Goal: Complete application form

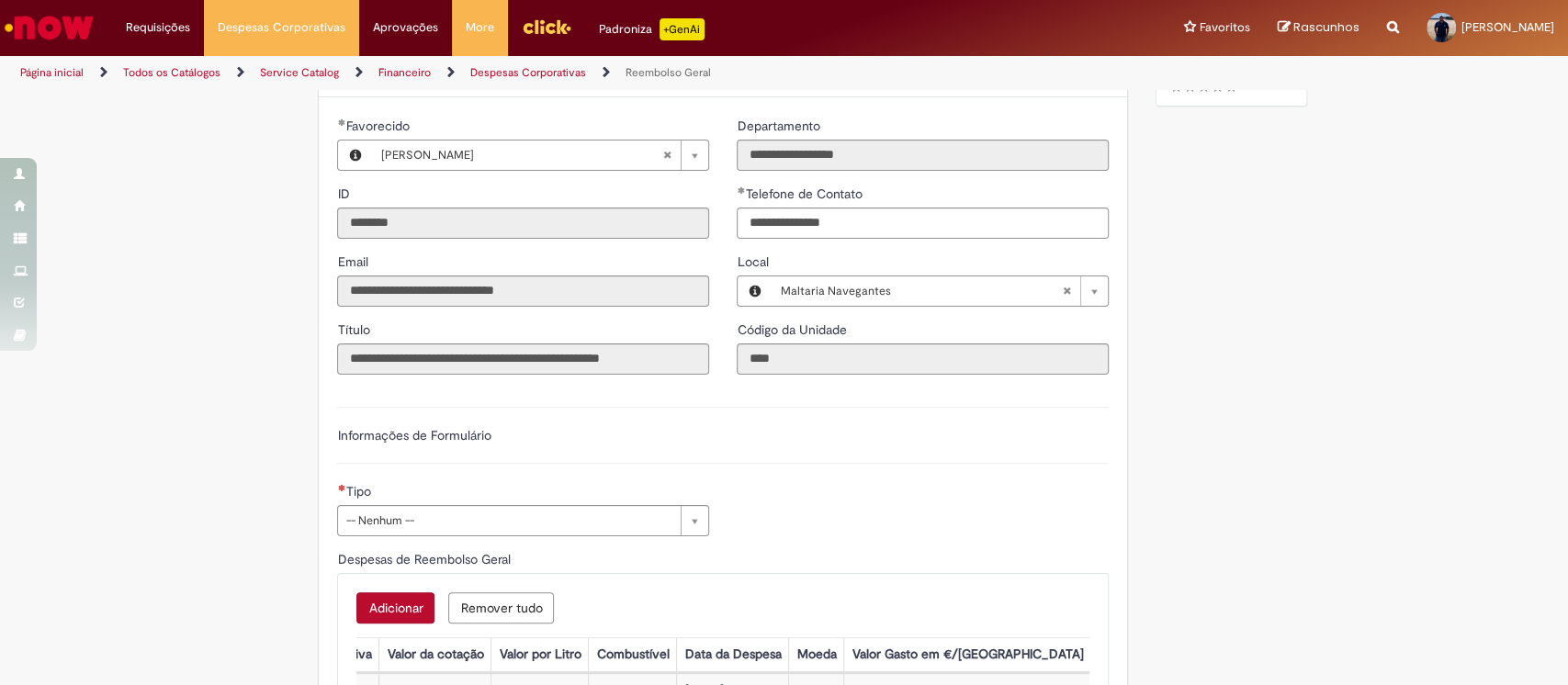
scroll to position [658, 0]
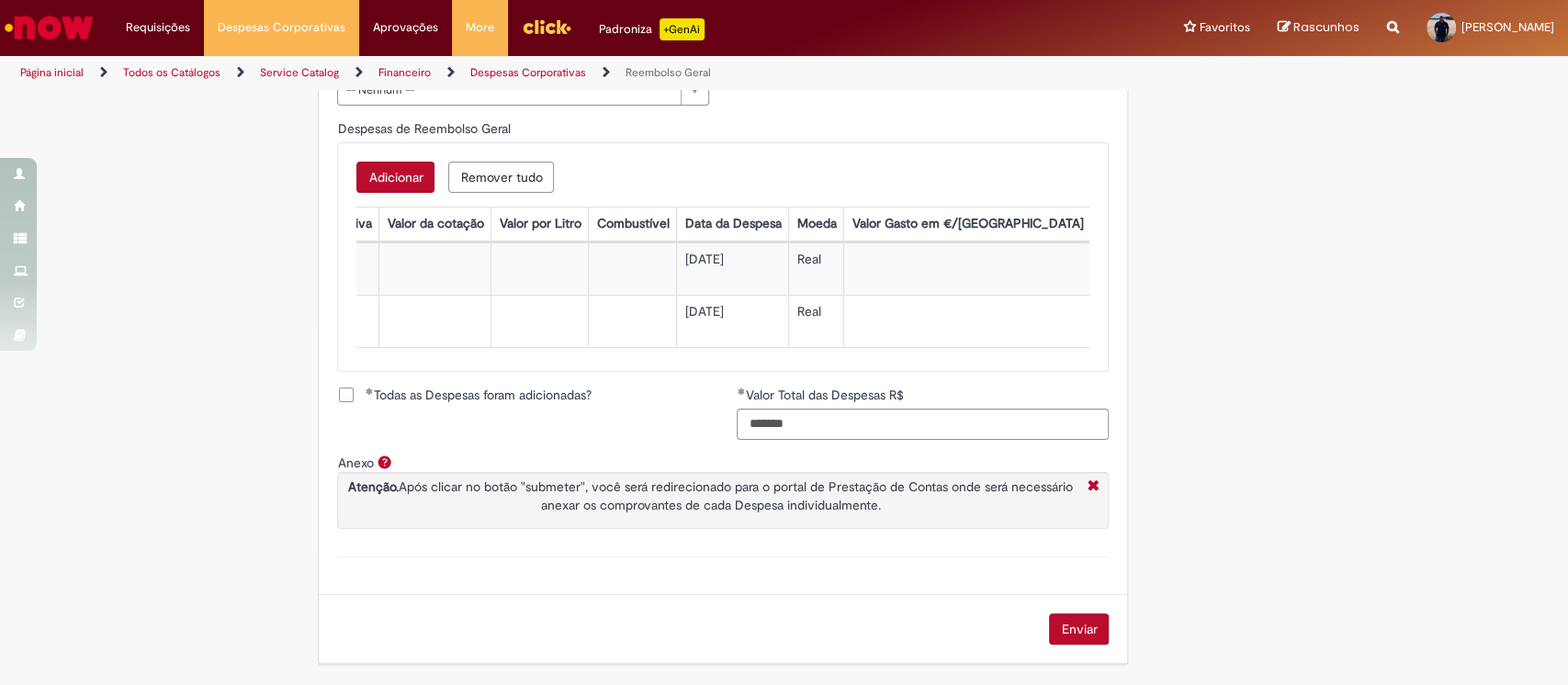
click at [1080, 623] on button "Enviar" at bounding box center [1079, 629] width 59 height 32
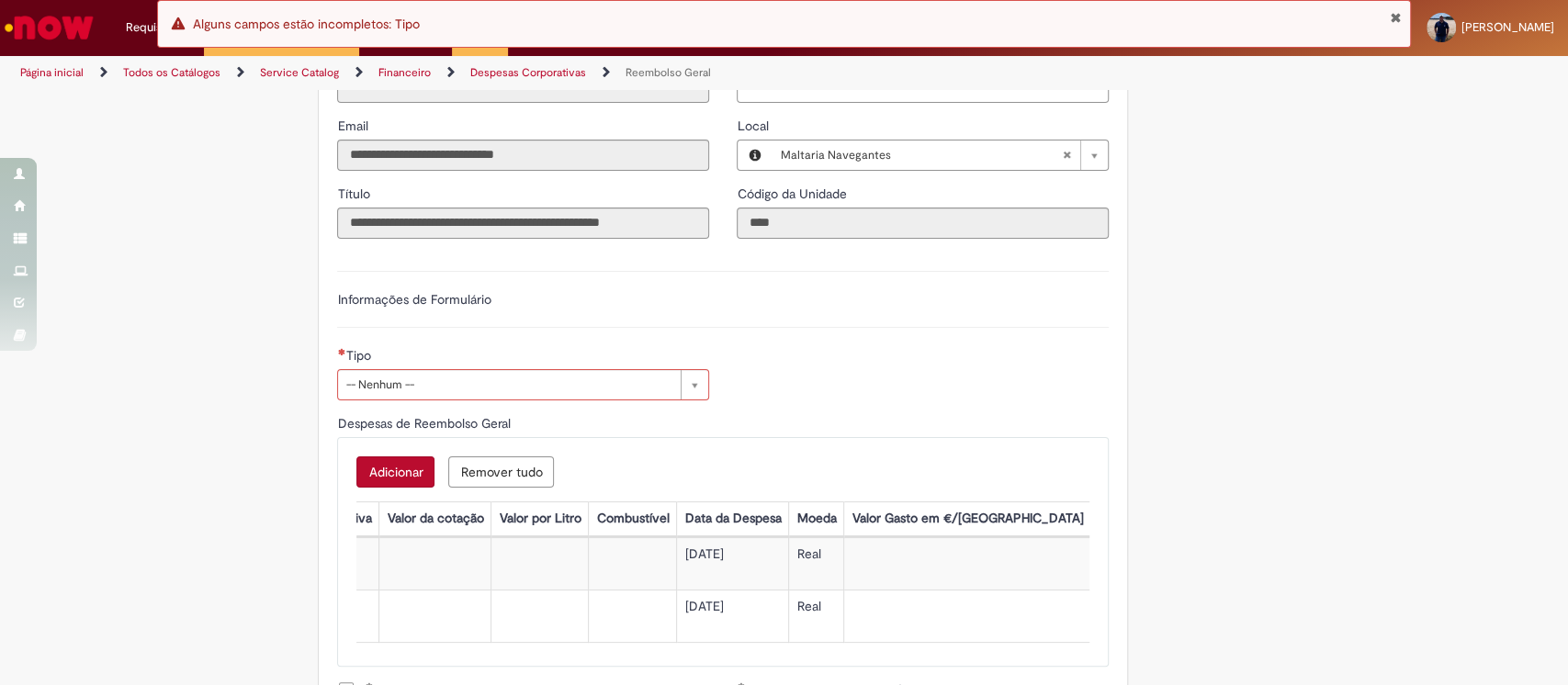
click at [505, 369] on div "Tipo" at bounding box center [523, 358] width 372 height 23
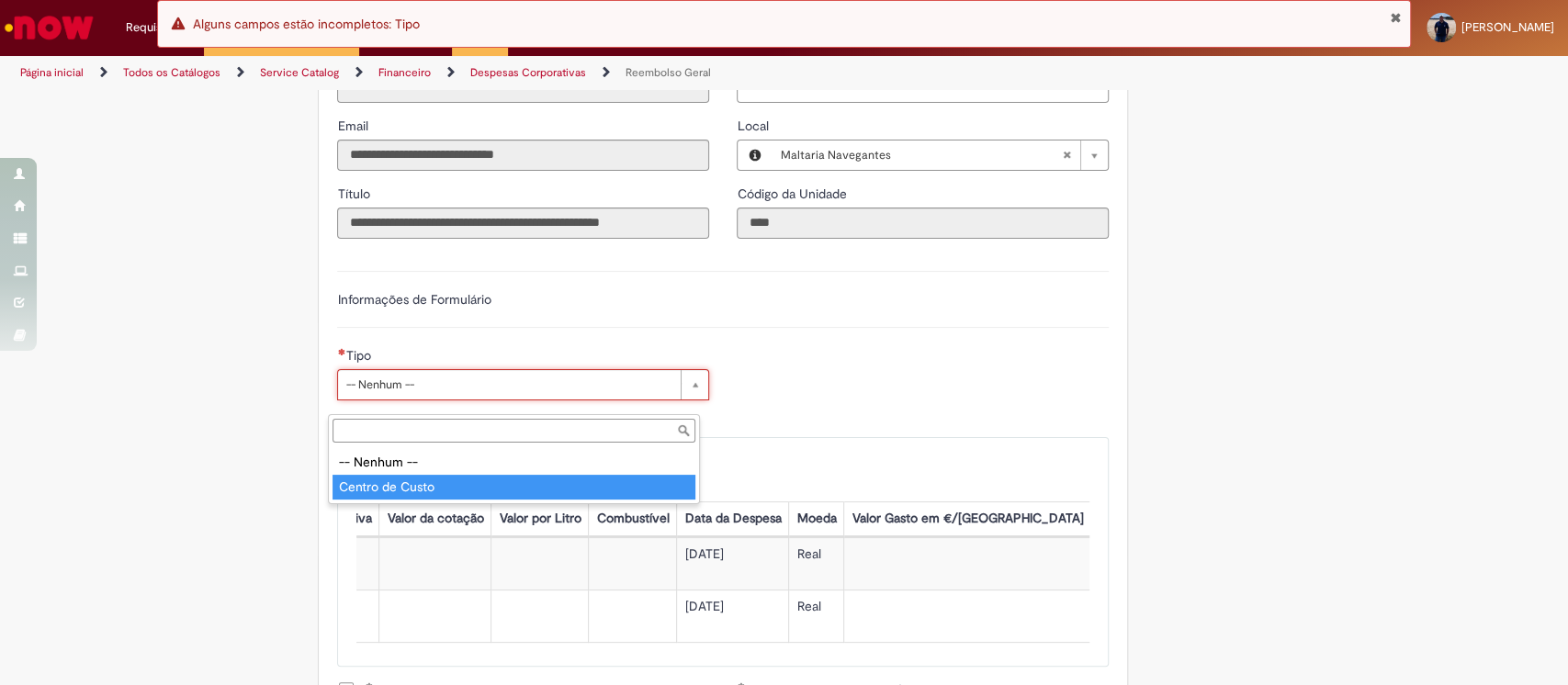
type input "**********"
select select "*"
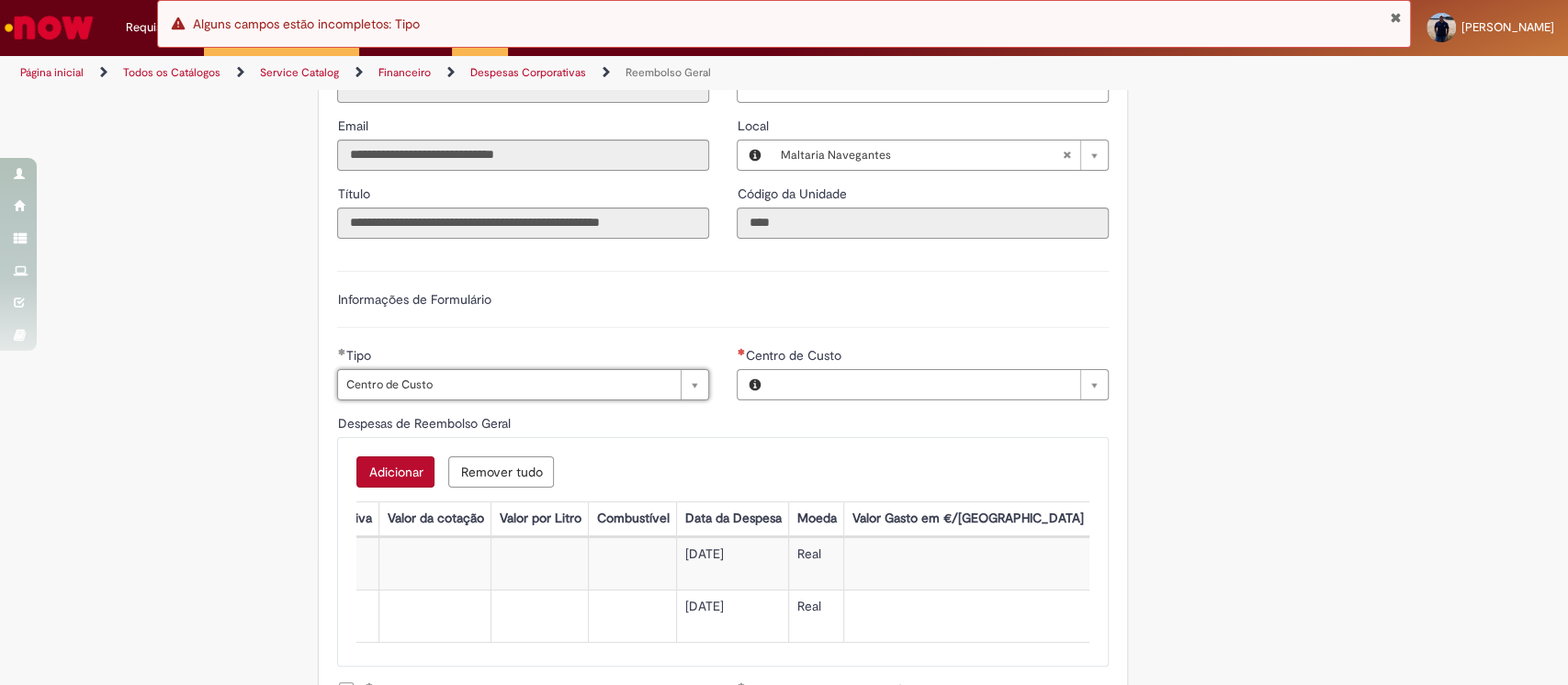
type input "**********"
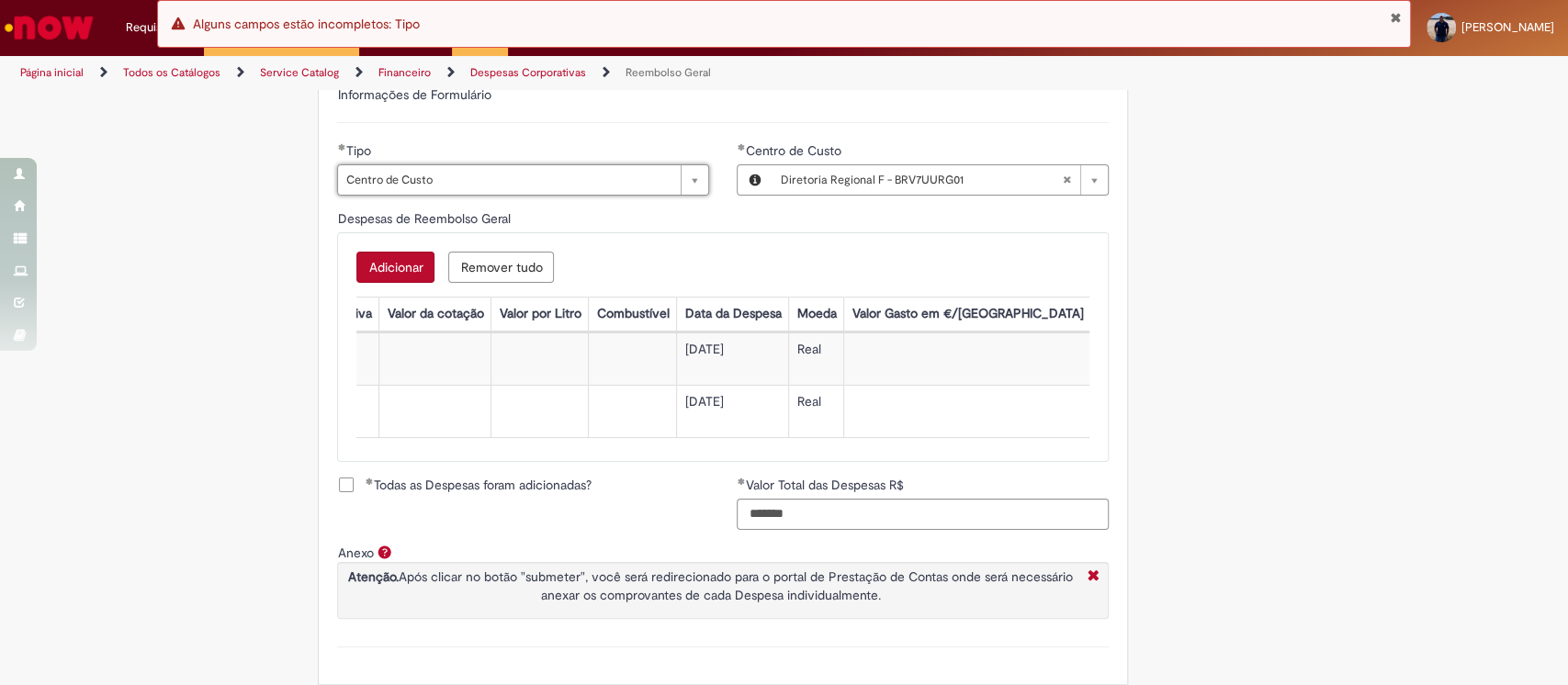
scroll to position [780, 0]
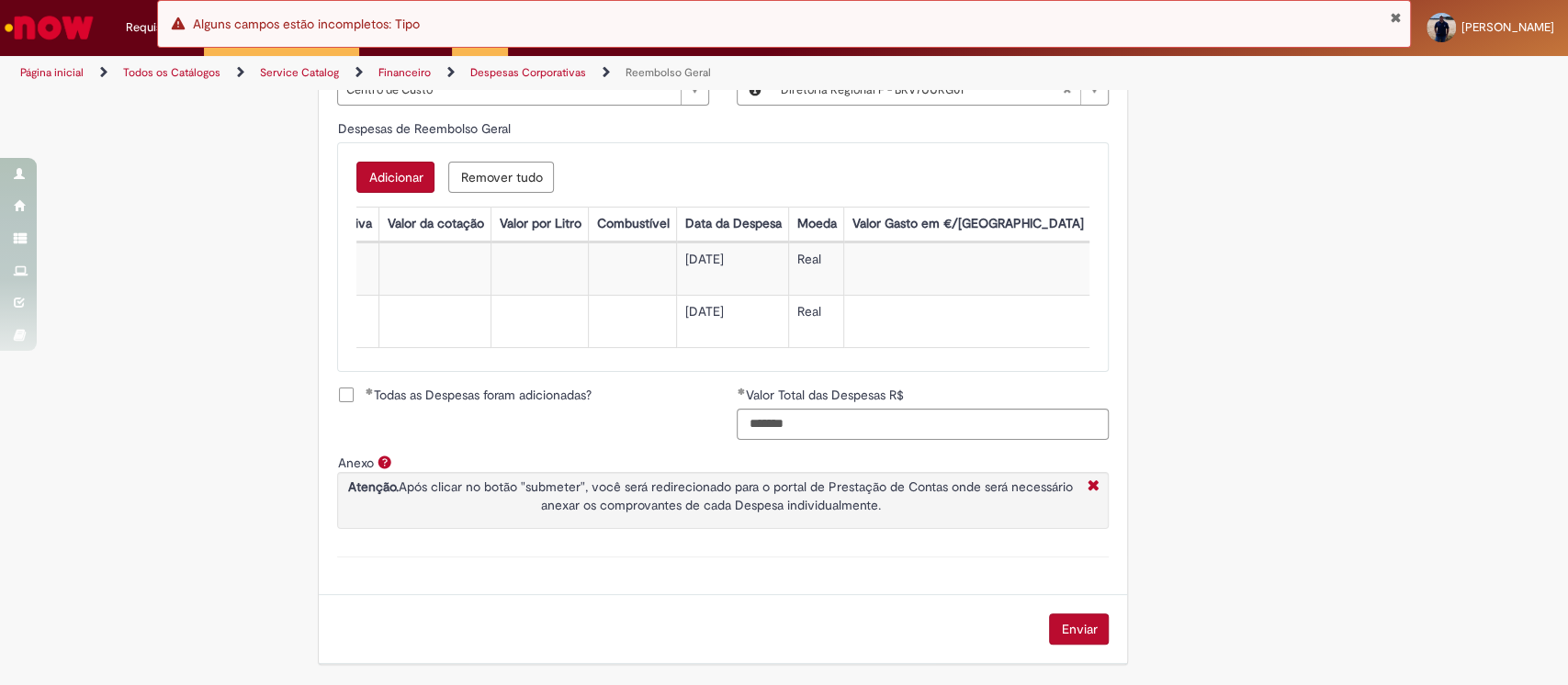
click at [1085, 632] on button "Enviar" at bounding box center [1079, 629] width 59 height 32
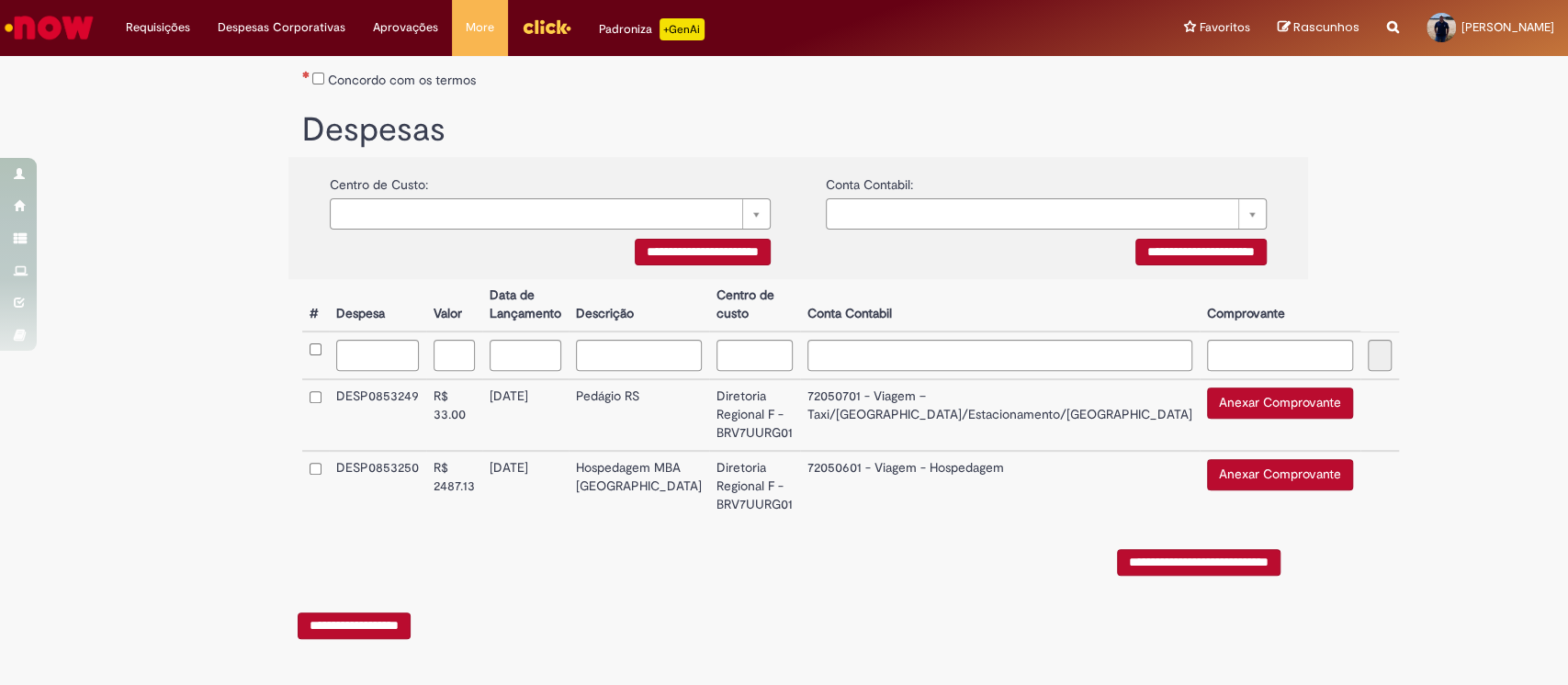
scroll to position [286, 0]
click at [1206, 393] on button "Anexar Comprovante" at bounding box center [1279, 403] width 146 height 32
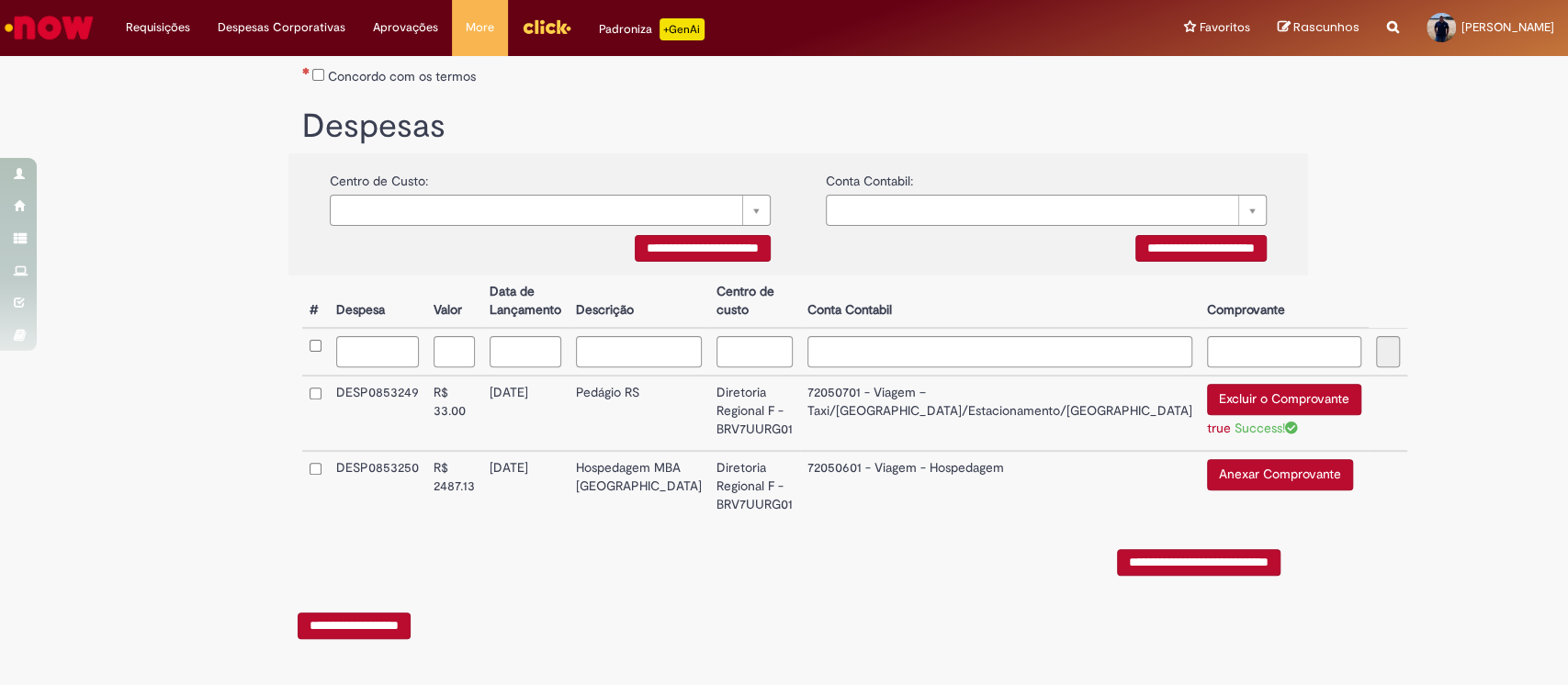
click at [1206, 474] on button "Anexar Comprovante" at bounding box center [1279, 475] width 146 height 32
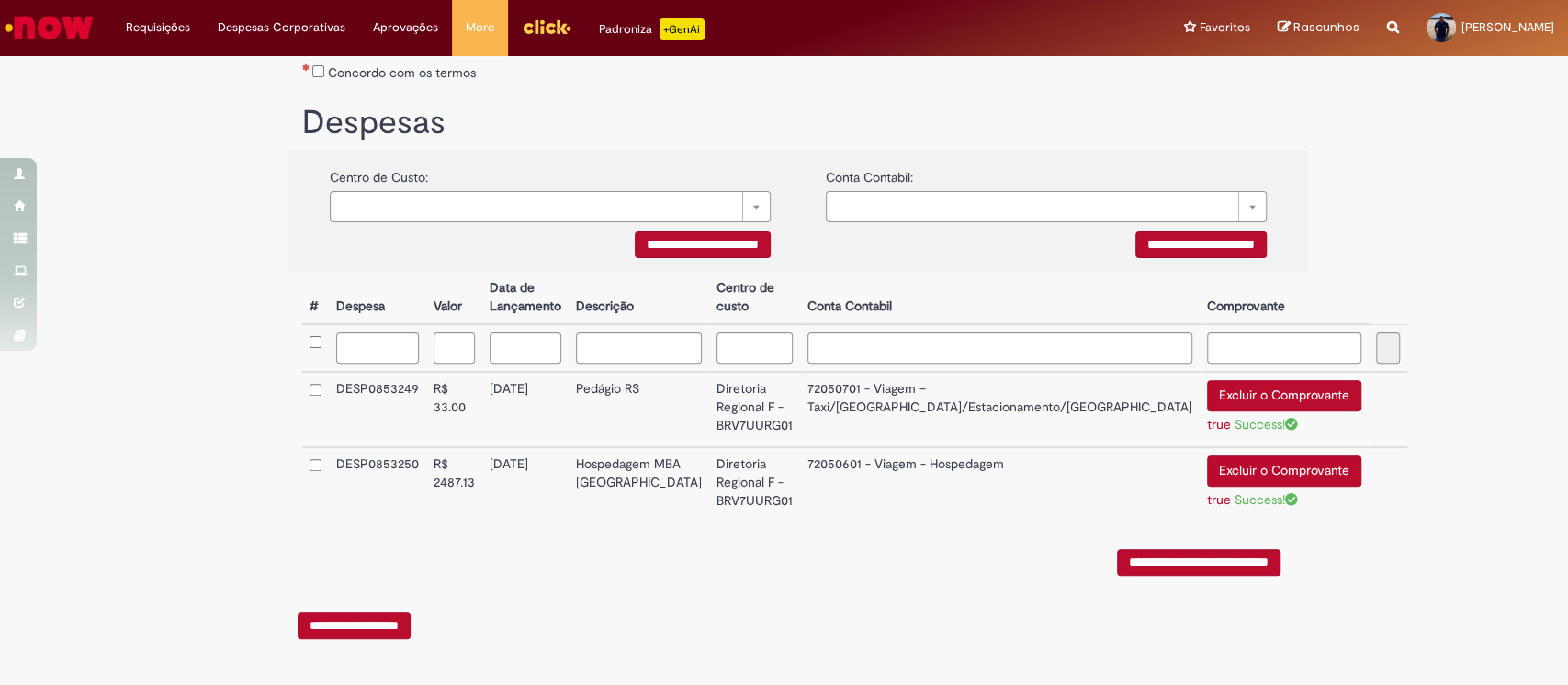
click at [307, 62] on div "Concordo com os termos" at bounding box center [798, 69] width 992 height 34
click at [1219, 562] on input "**********" at bounding box center [1198, 563] width 163 height 27
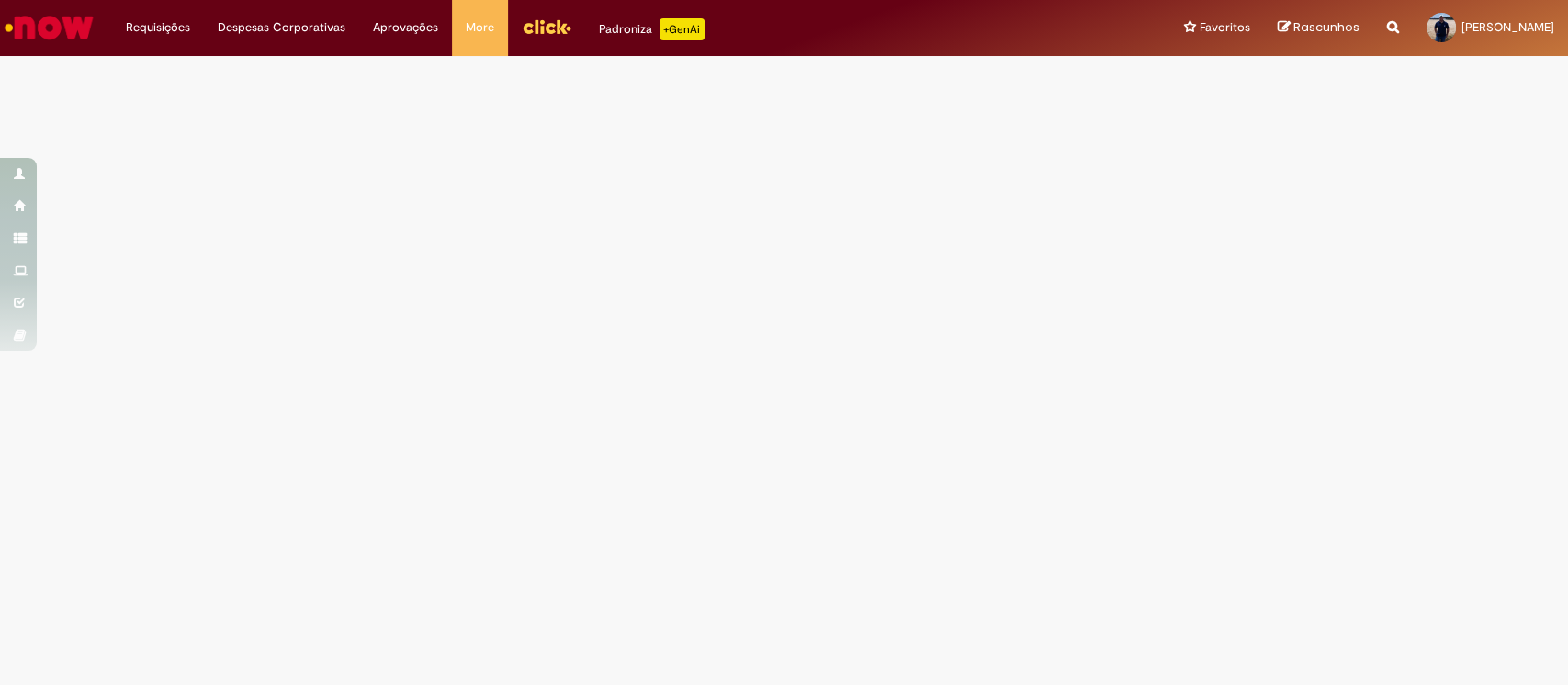
scroll to position [0, 0]
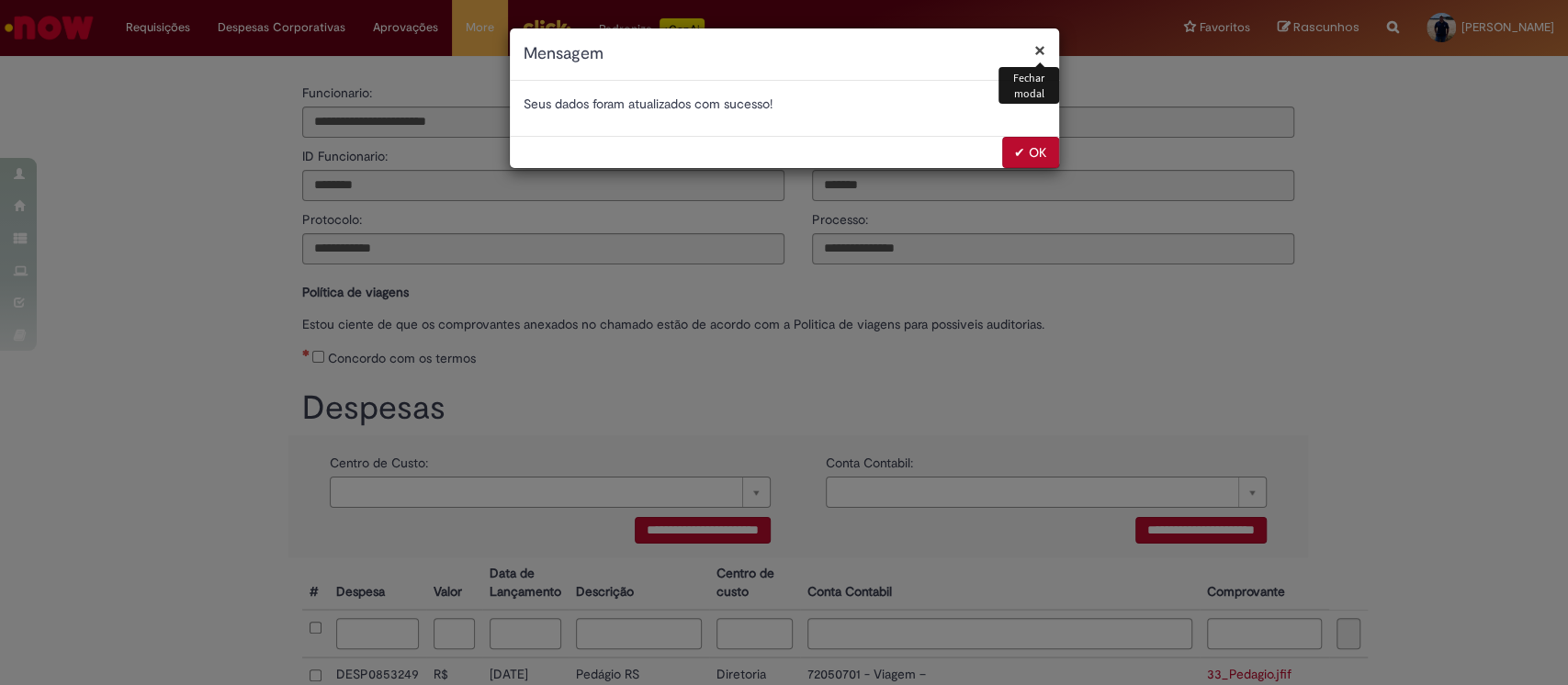
click at [1028, 155] on button "✔ OK" at bounding box center [1030, 153] width 57 height 32
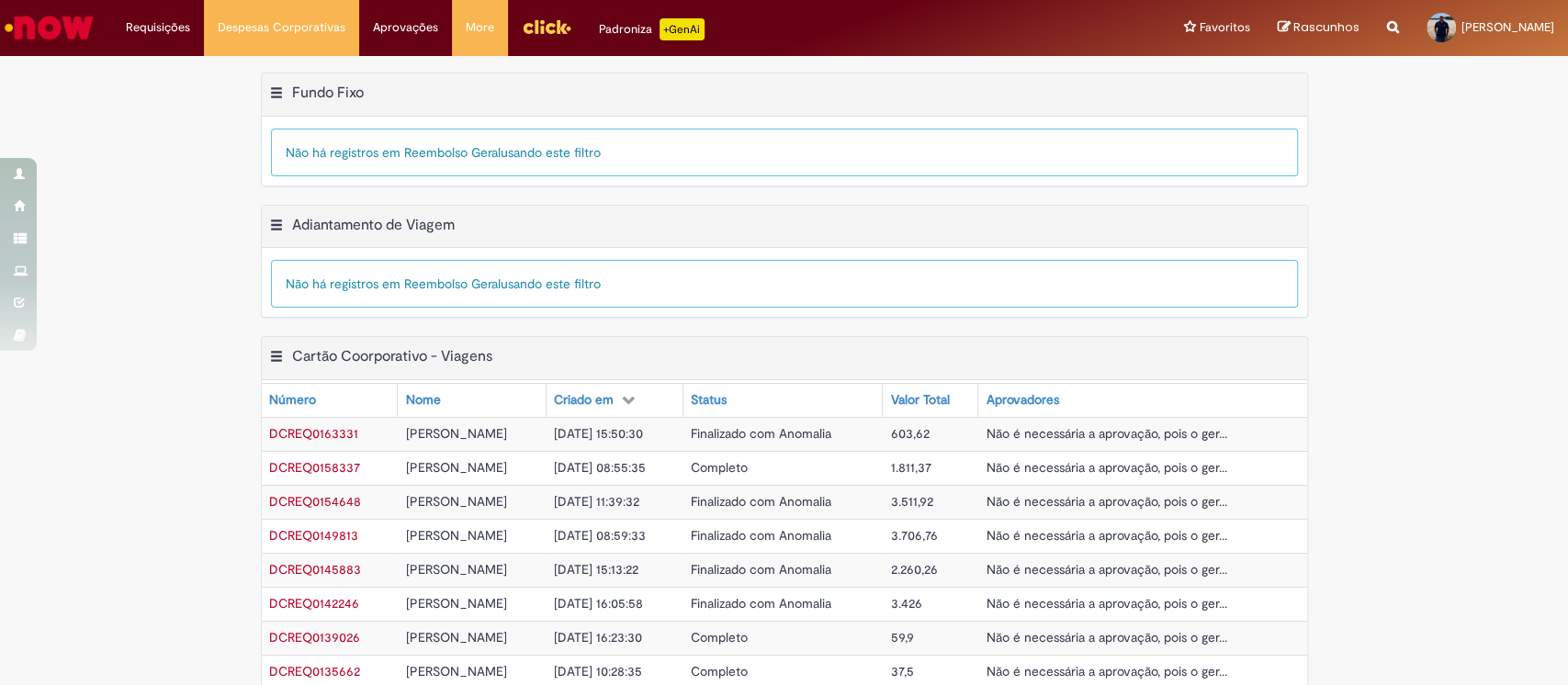
scroll to position [617, 0]
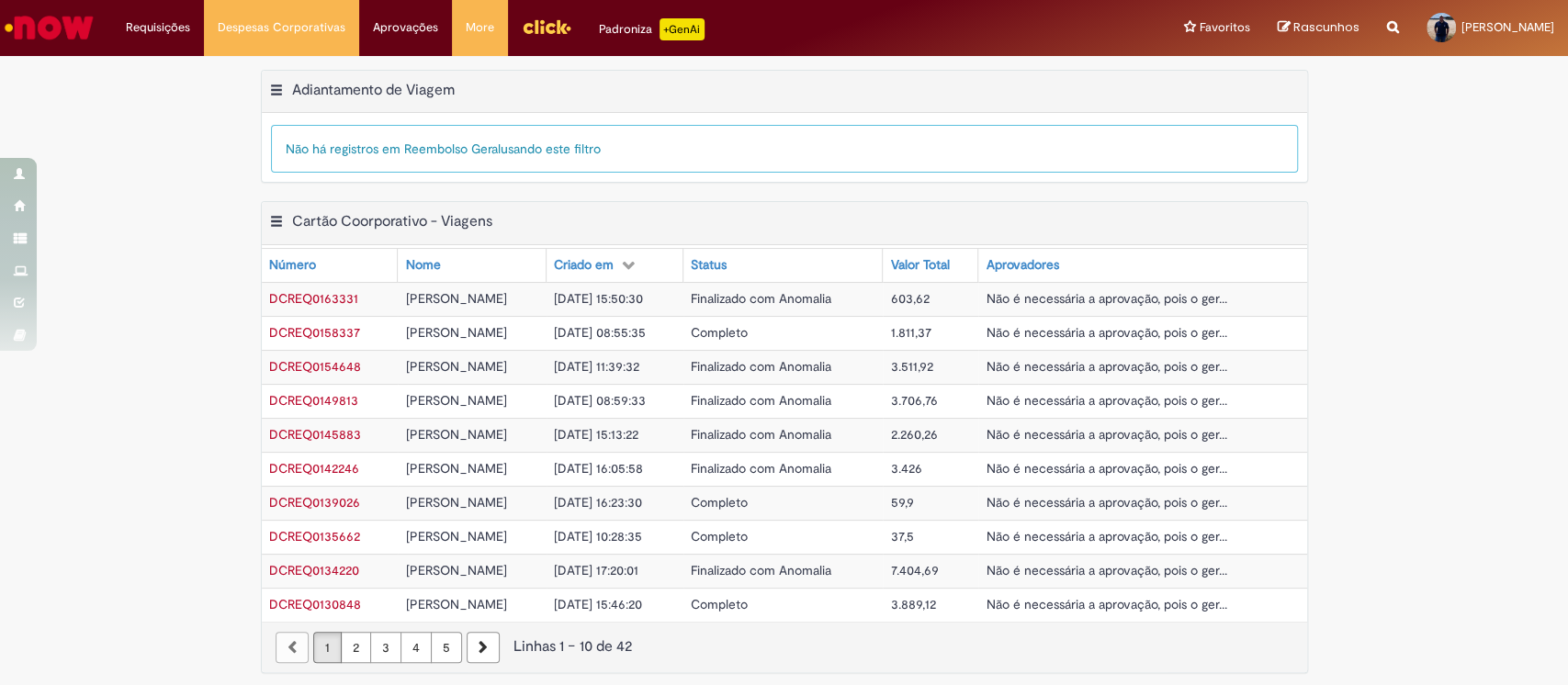
click at [1383, 334] on div "Exportar como PDF Exportar como Excel Exportar como CSV Cartão Coorporativo - V…" at bounding box center [784, 446] width 1568 height 489
